Goal: Task Accomplishment & Management: Manage account settings

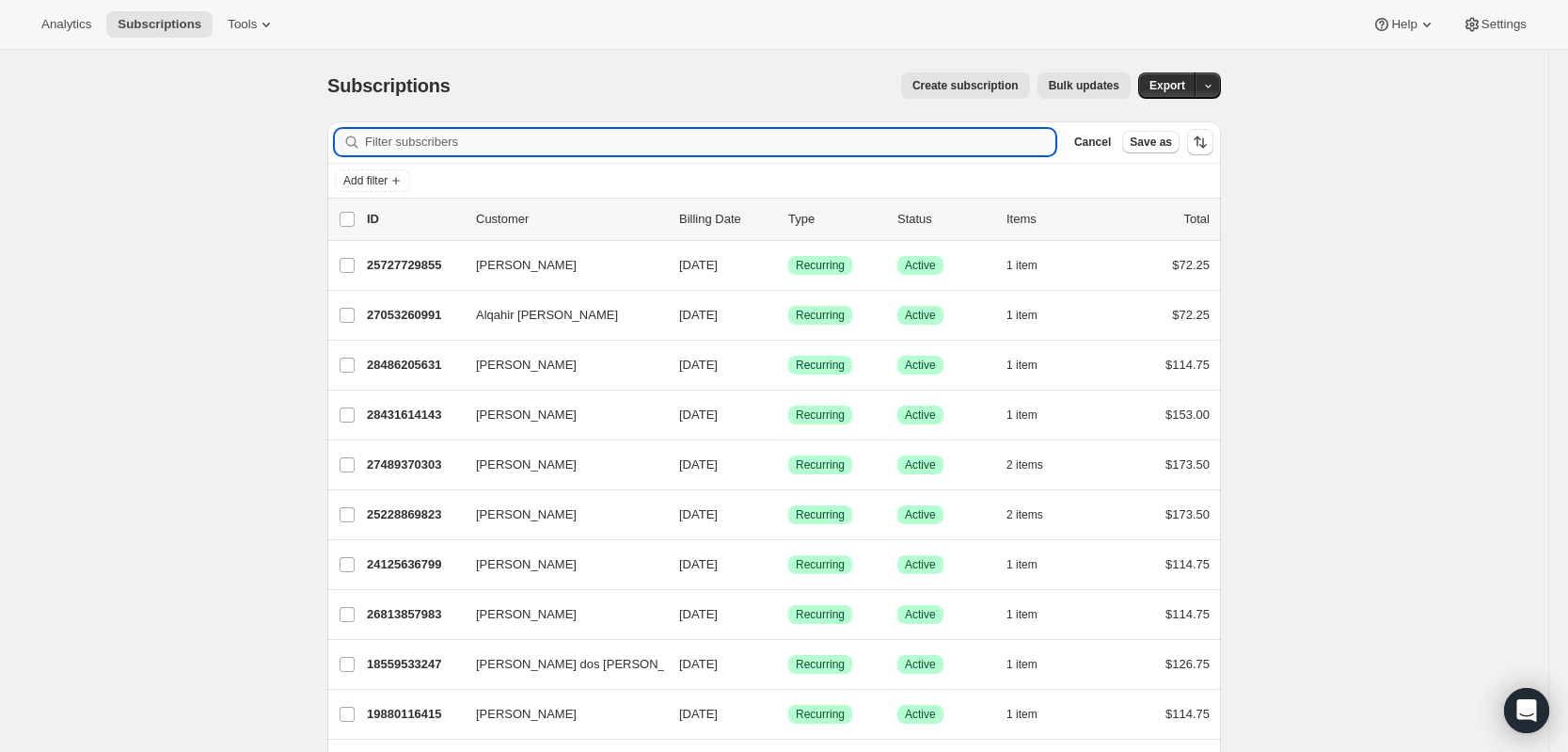
click at [935, 151] on input "Filter subscribers" at bounding box center [710, 142] width 690 height 26
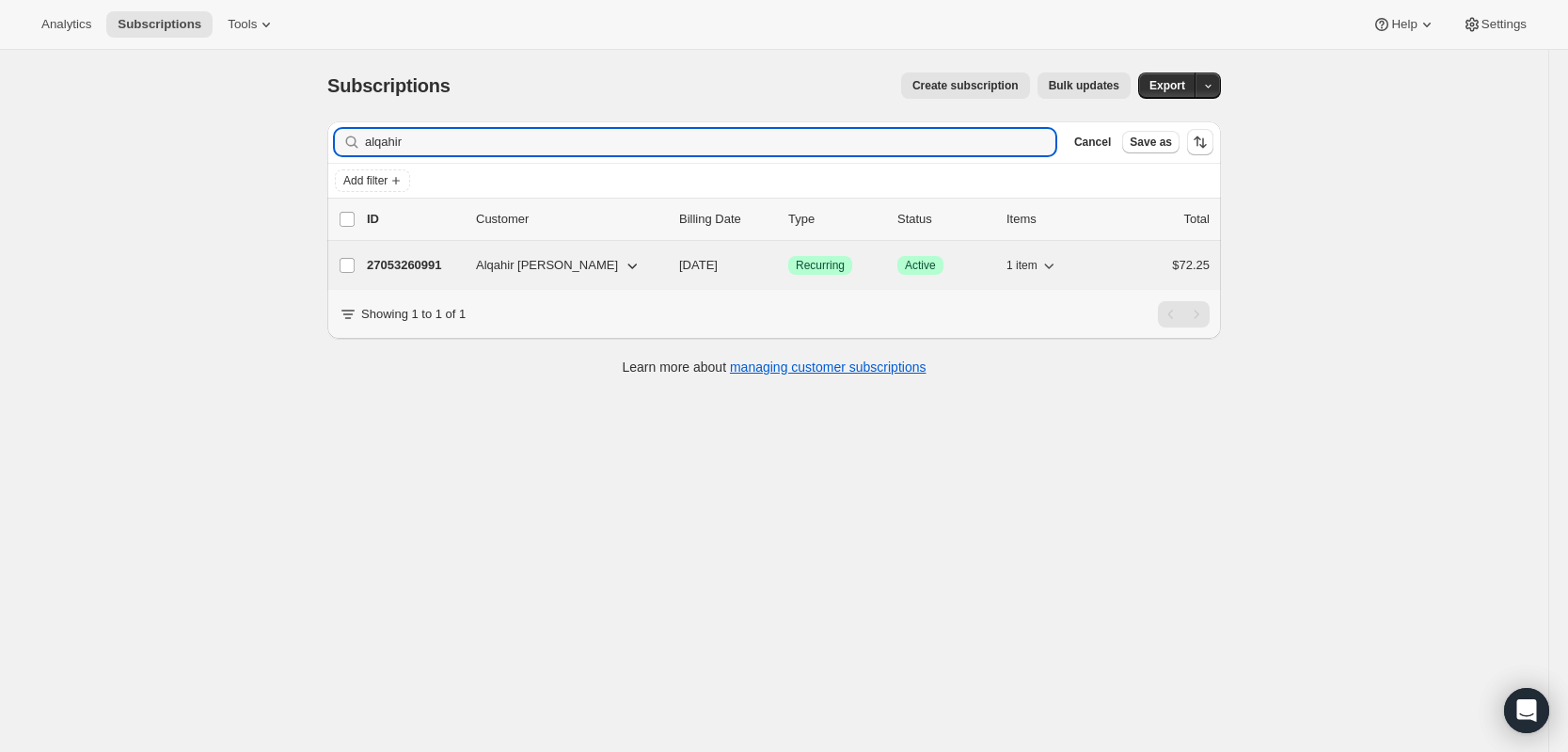
type input "alqahir"
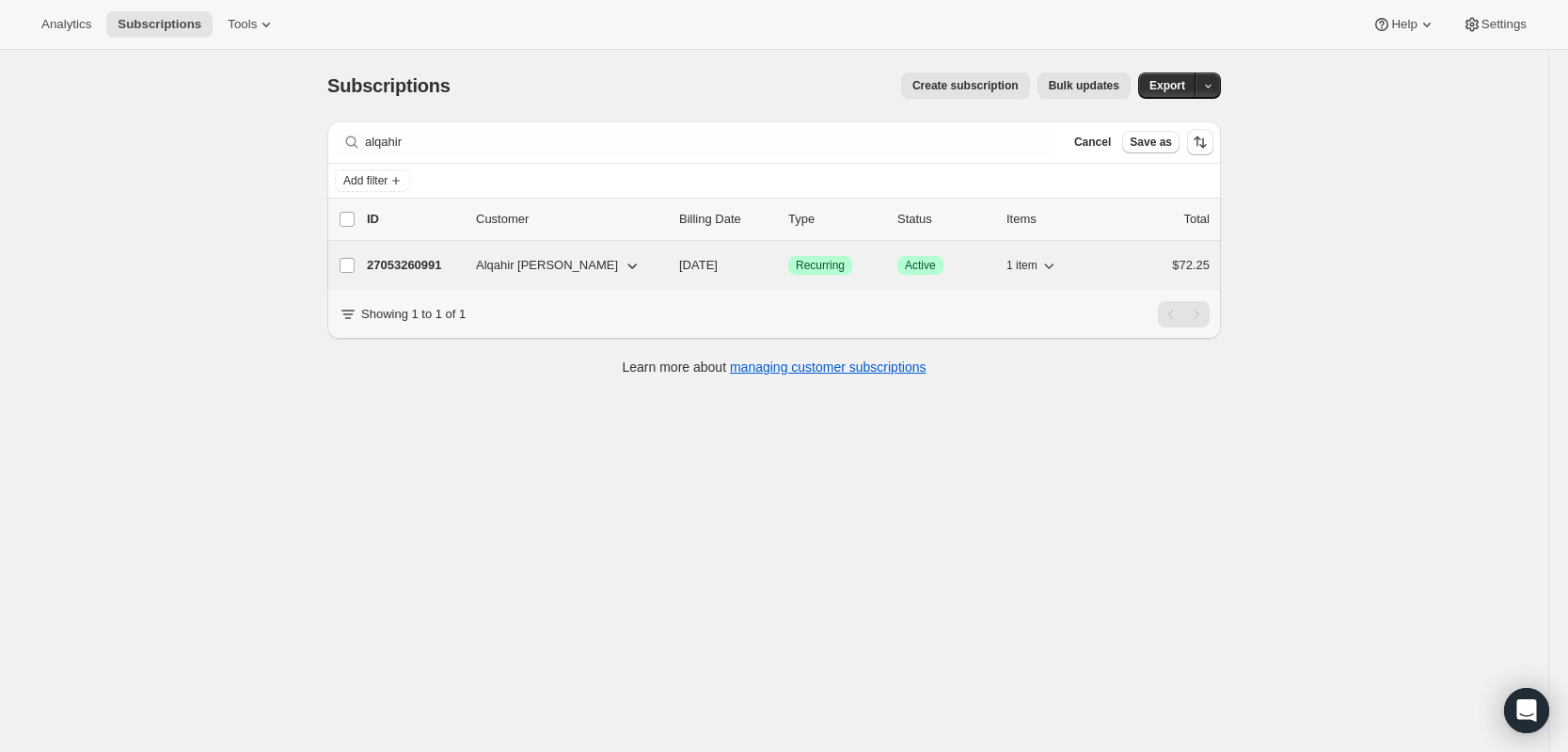
click at [435, 259] on p "27053260991" at bounding box center [414, 265] width 94 height 19
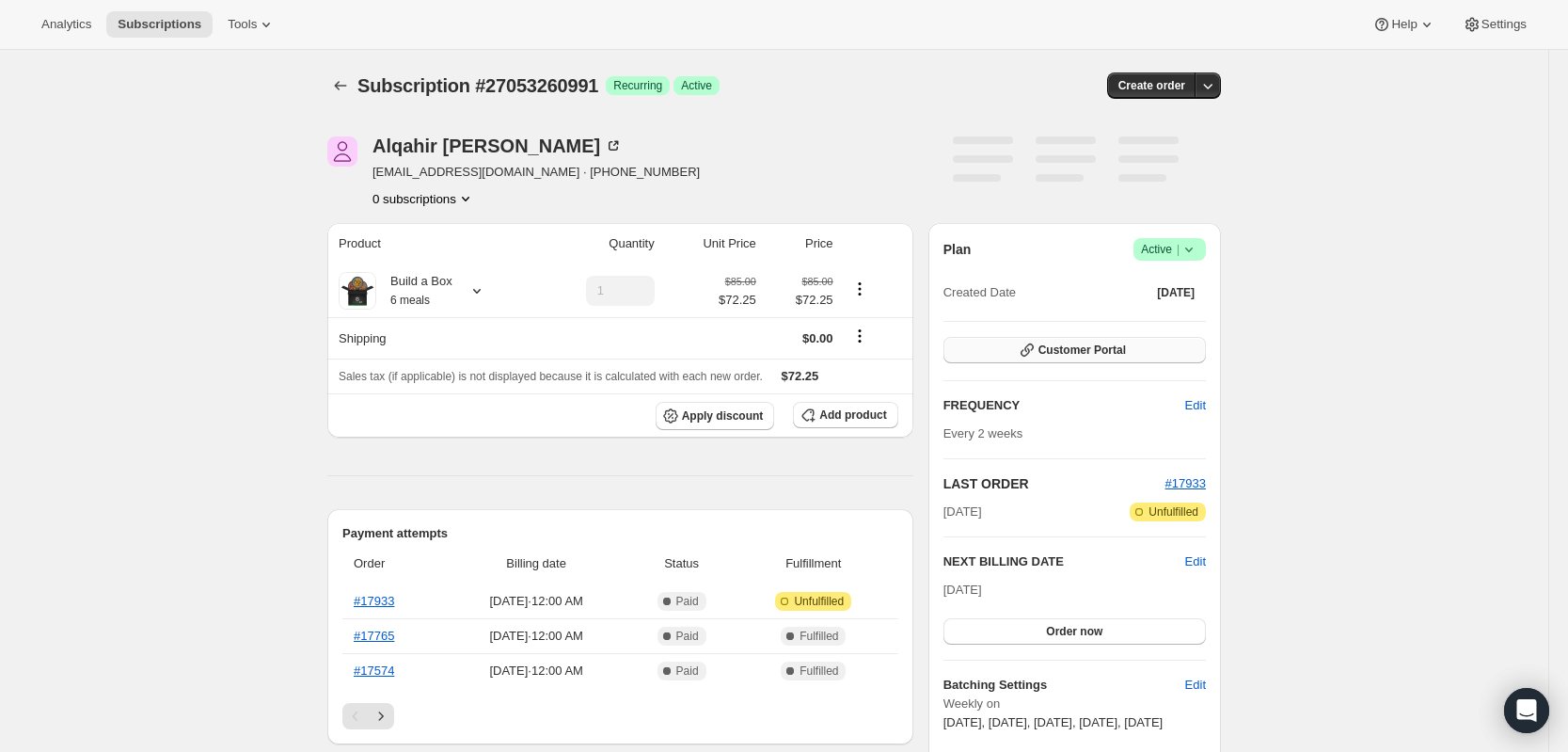
click at [1092, 348] on span "Customer Portal" at bounding box center [1082, 349] width 88 height 15
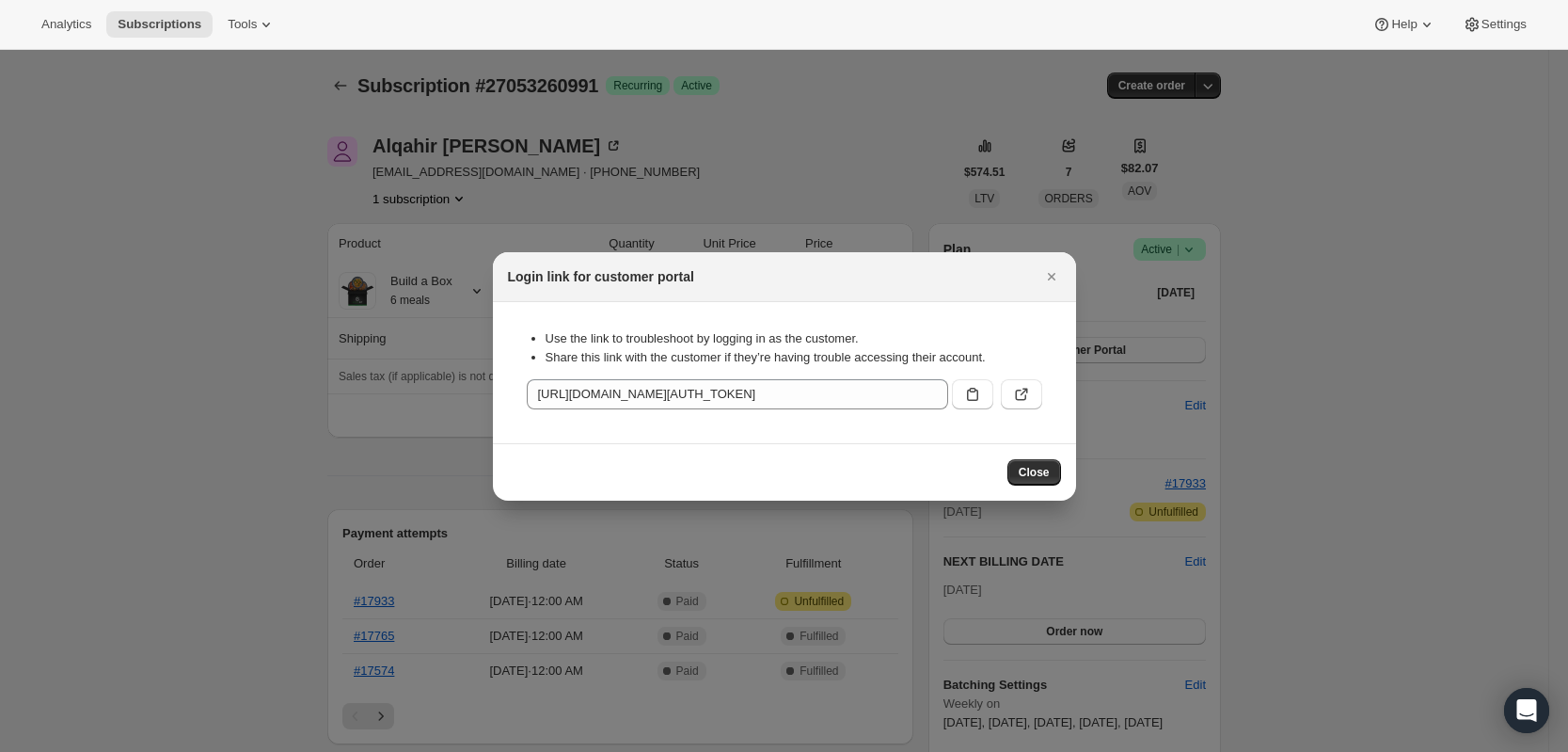
drag, startPoint x: 963, startPoint y: 400, endPoint x: 584, endPoint y: 103, distance: 481.5
click at [963, 399] on icon ":rcf:" at bounding box center [972, 394] width 19 height 19
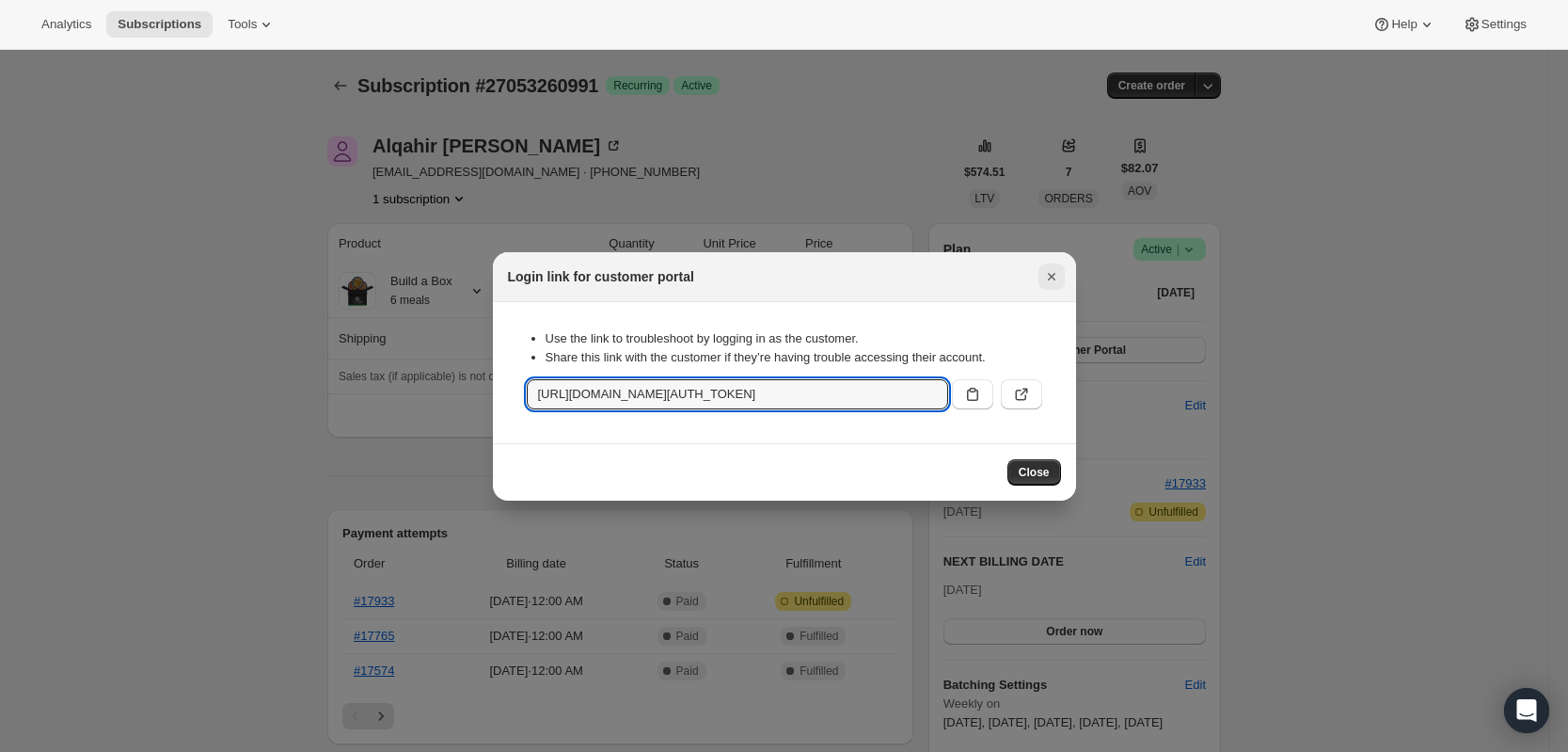
click at [1048, 271] on icon "Close" at bounding box center [1051, 276] width 19 height 19
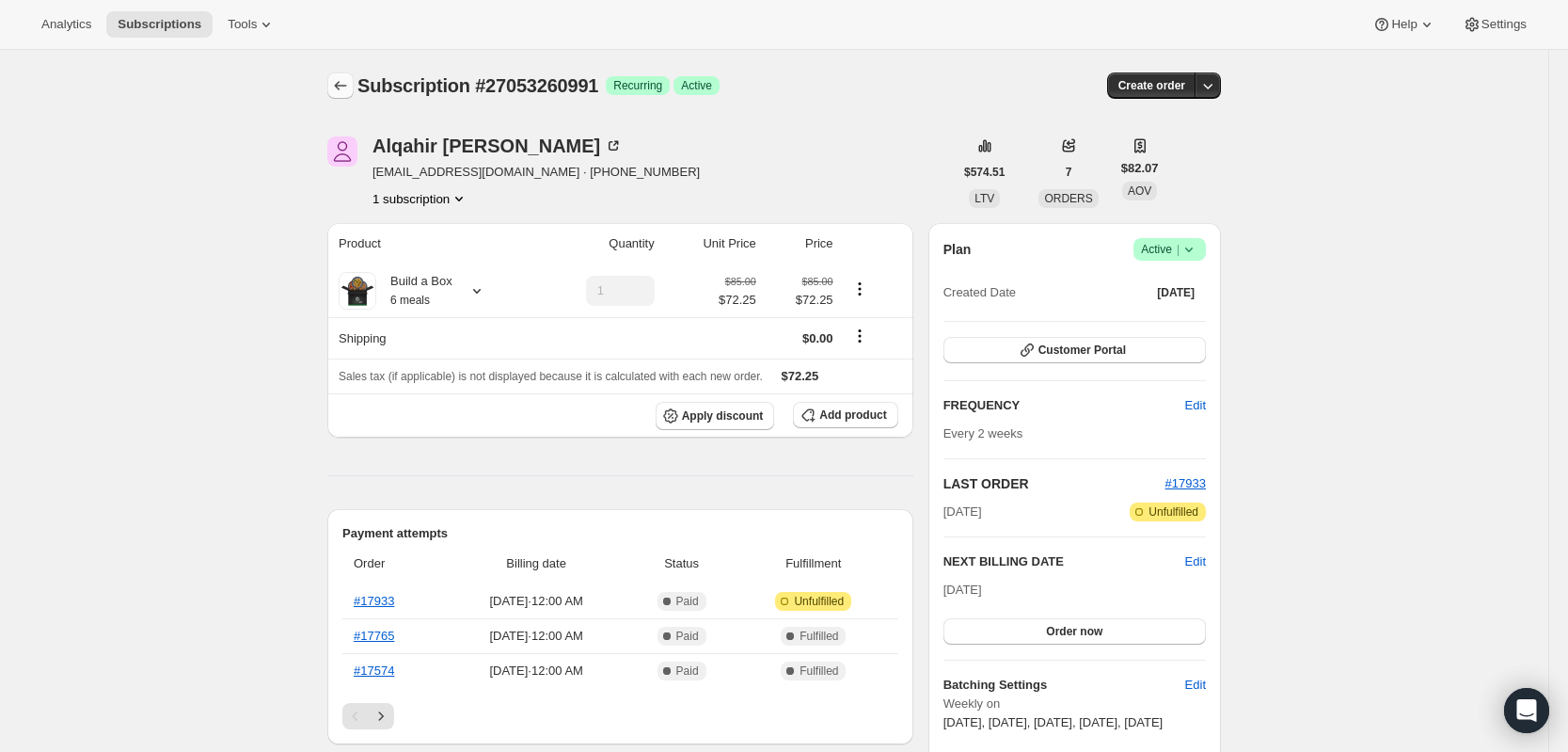
click at [343, 78] on icon "Subscriptions" at bounding box center [340, 85] width 19 height 19
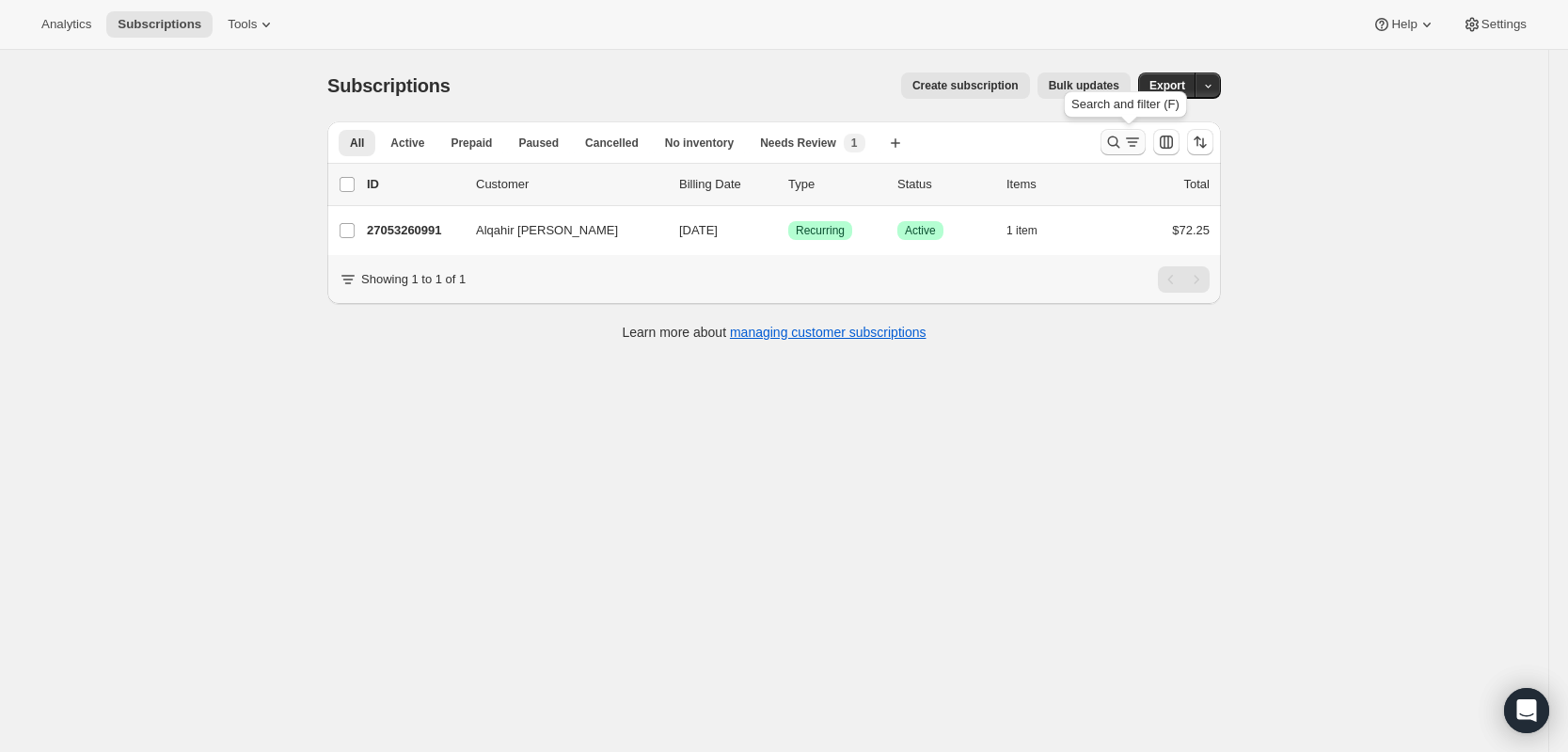
click at [1110, 149] on icon "Search and filter results" at bounding box center [1113, 142] width 19 height 19
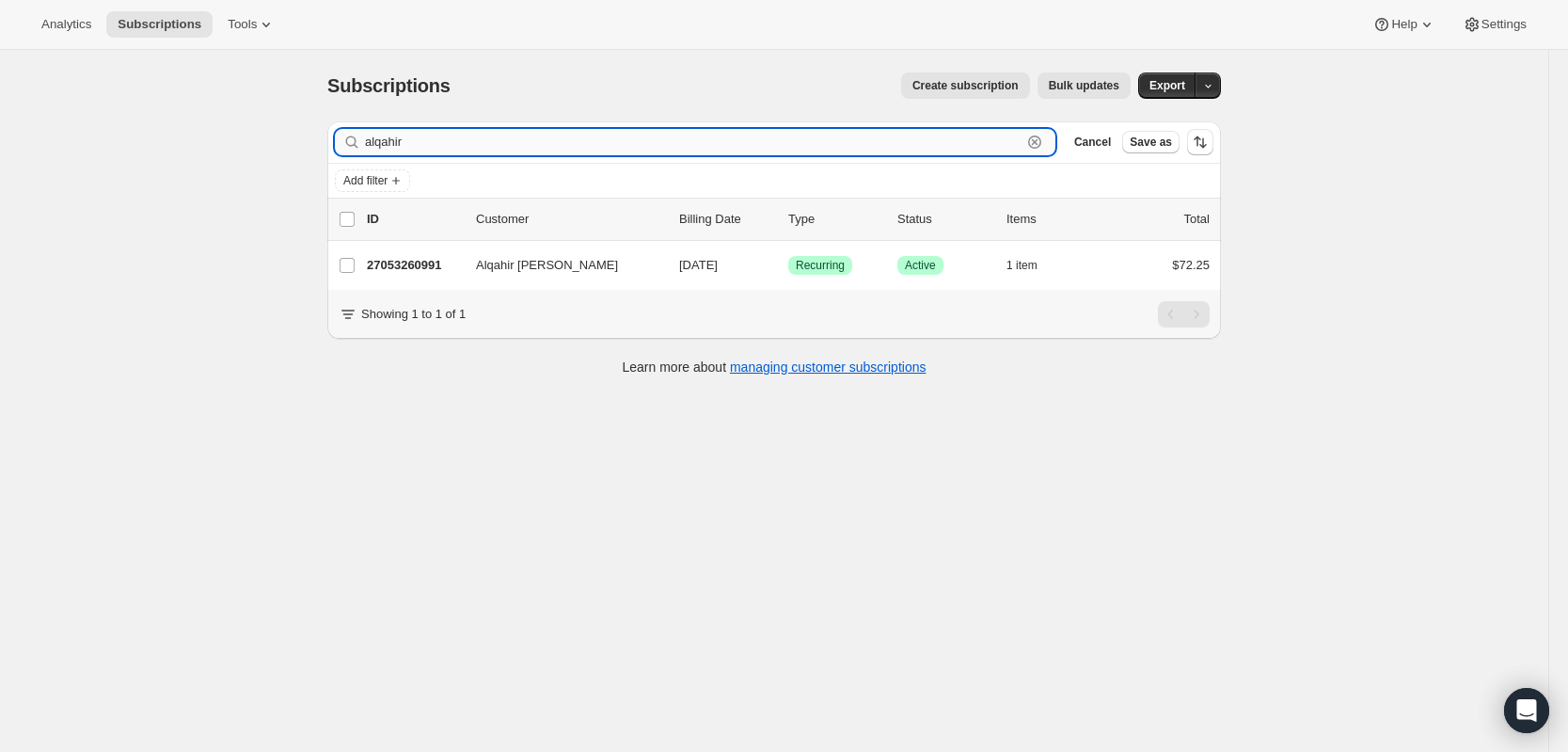
click at [973, 151] on input "alqahir" at bounding box center [693, 142] width 656 height 26
type input "[PERSON_NAME]"
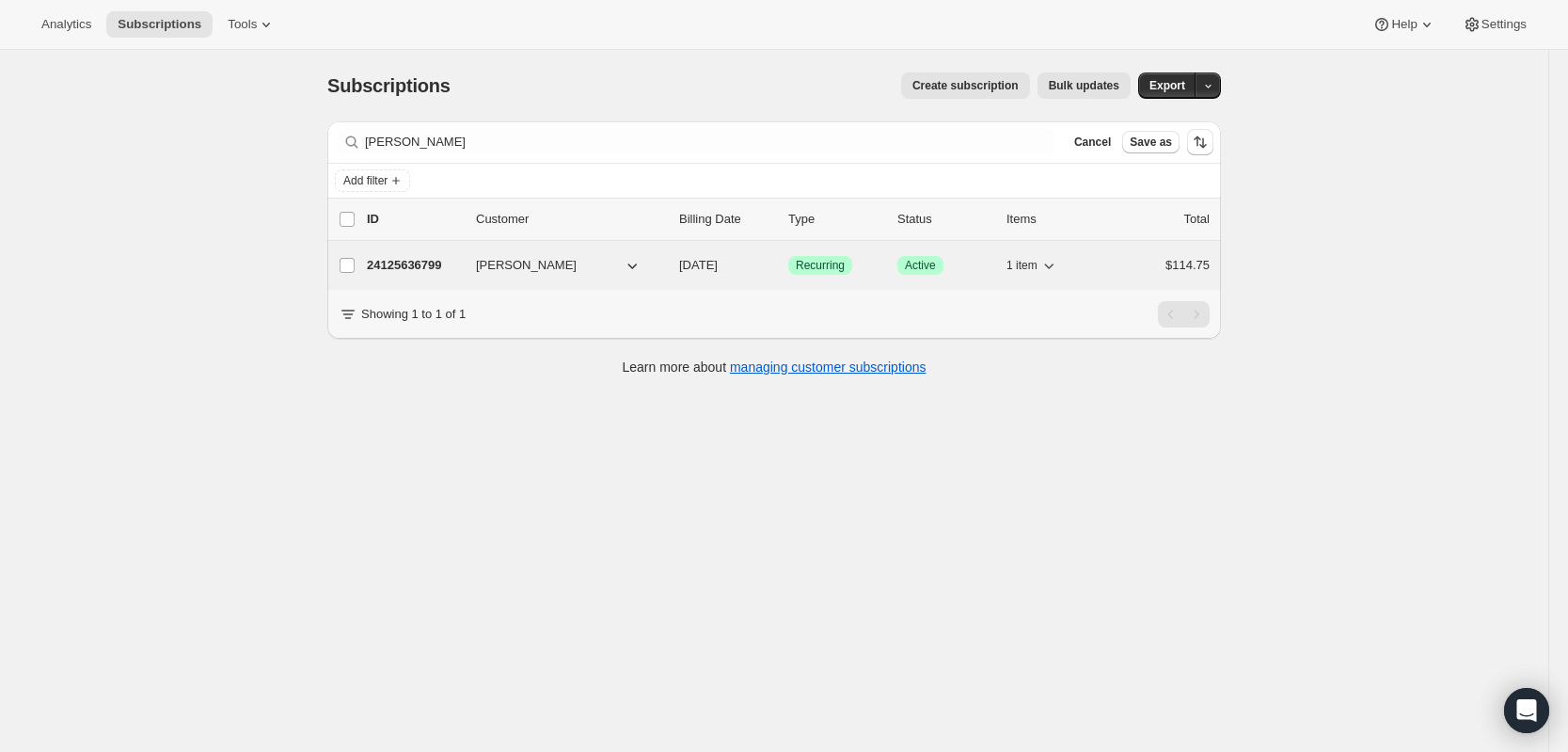
click at [526, 266] on span "[PERSON_NAME]" at bounding box center [525, 265] width 101 height 19
click at [424, 256] on p "24125636799" at bounding box center [414, 265] width 94 height 19
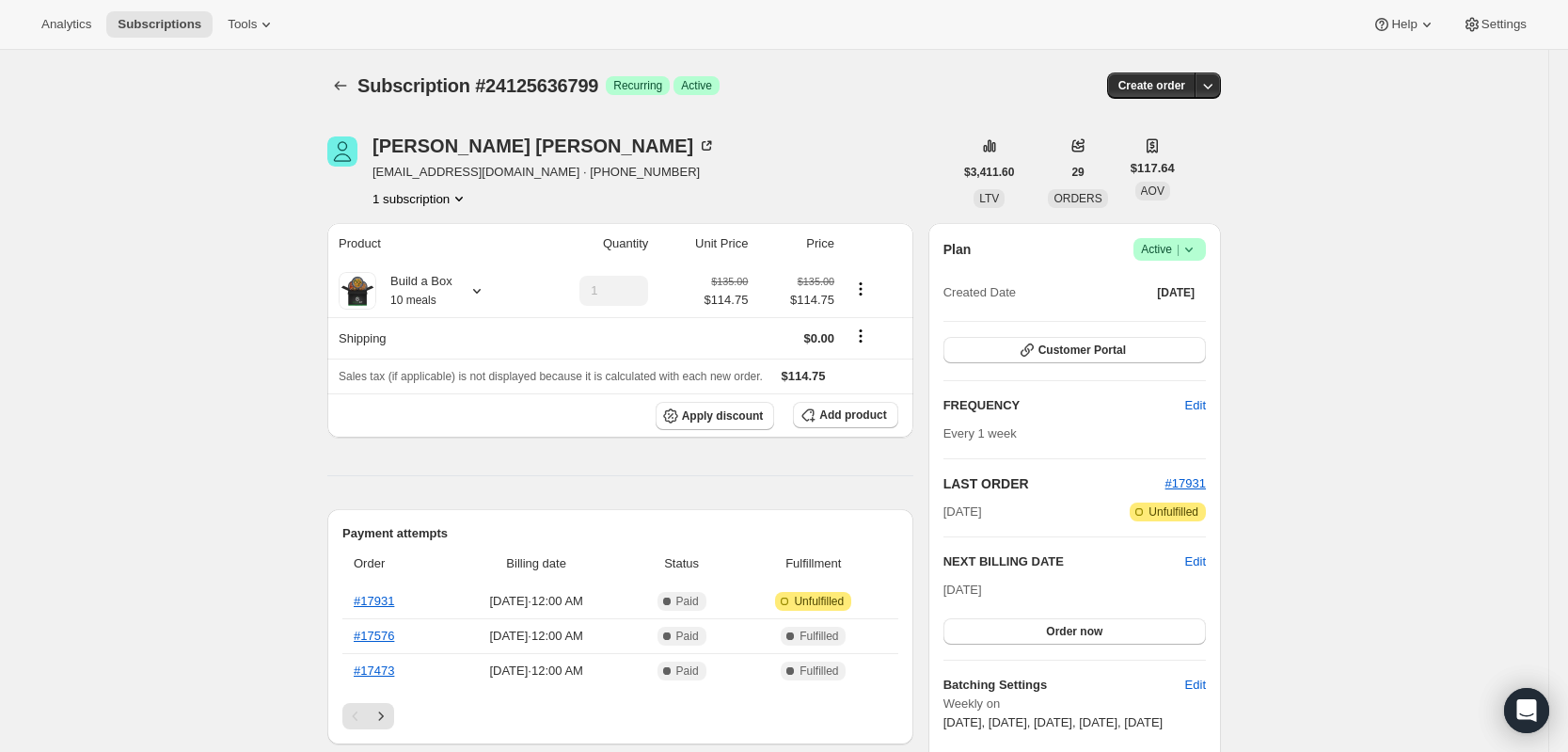
click at [1187, 252] on icon at bounding box center [1188, 249] width 19 height 19
click at [1195, 283] on span "Pause subscription" at bounding box center [1167, 286] width 104 height 14
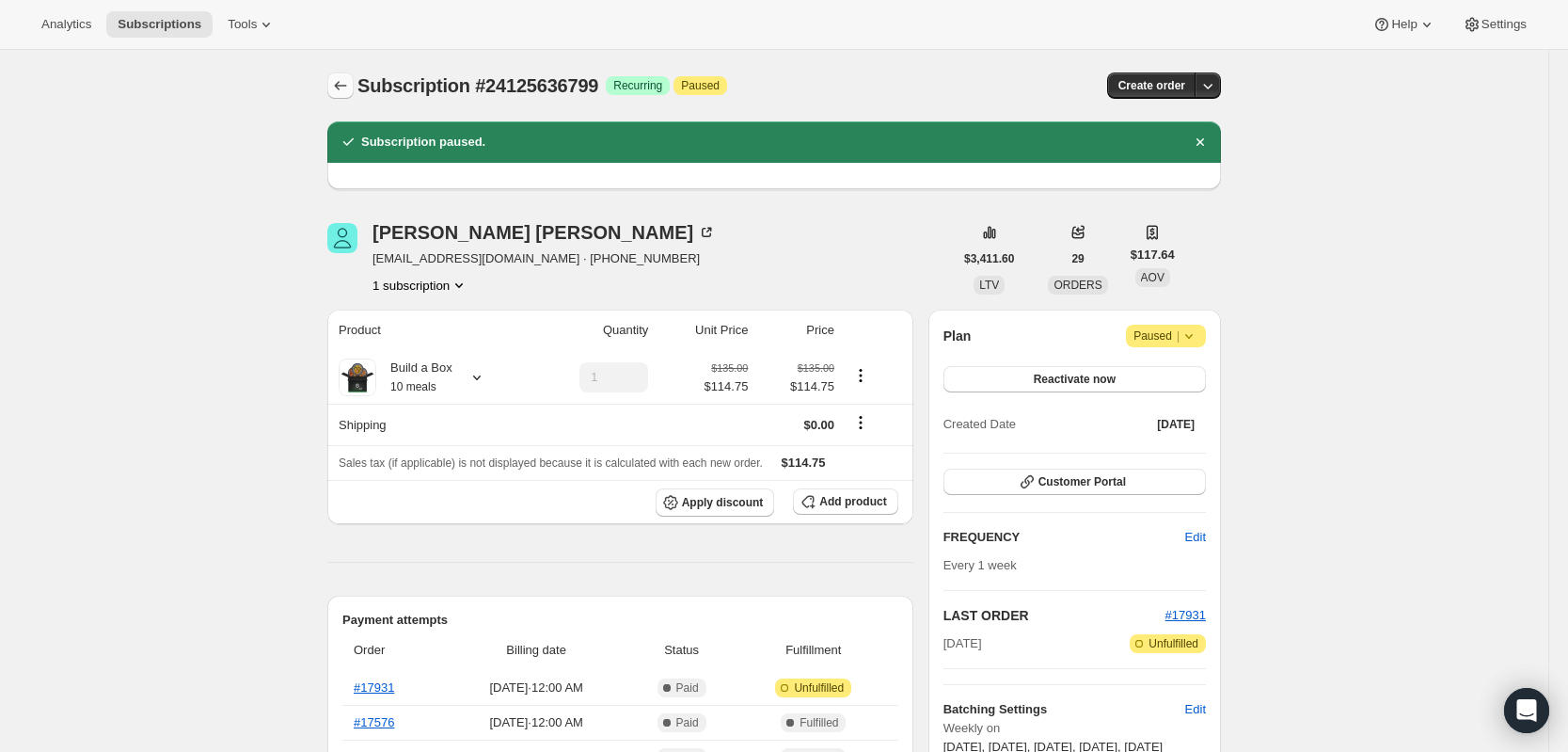
click at [344, 86] on icon "Subscriptions" at bounding box center [340, 85] width 19 height 19
